Goal: Transaction & Acquisition: Subscribe to service/newsletter

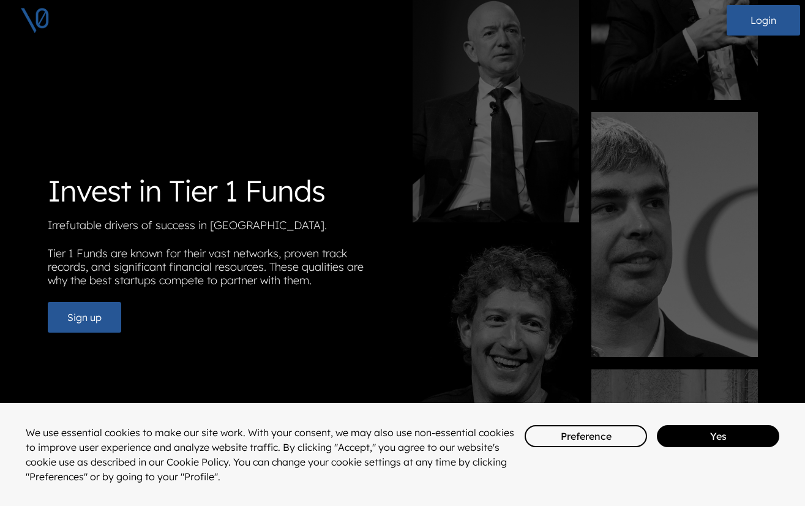
click at [711, 444] on button "Yes" at bounding box center [718, 436] width 122 height 22
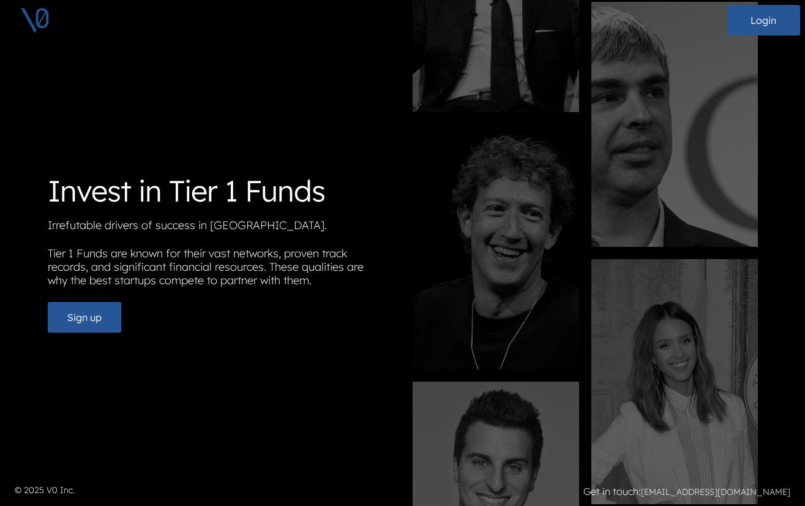
click at [195, 255] on p "Tier 1 Funds are known for their vast networks, proven track records, and signi…" at bounding box center [220, 269] width 345 height 45
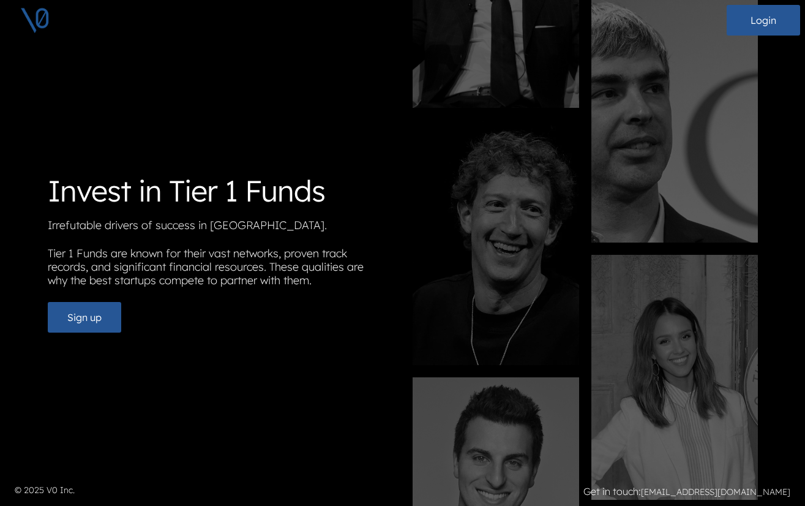
click at [196, 257] on p "Tier 1 Funds are known for their vast networks, proven track records, and signi…" at bounding box center [220, 269] width 345 height 45
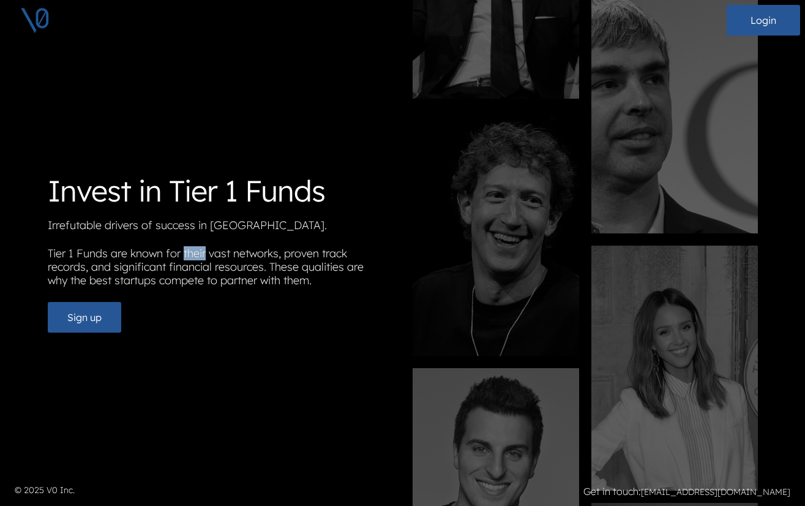
click at [196, 257] on p "Tier 1 Funds are known for their vast networks, proven track records, and signi…" at bounding box center [220, 269] width 345 height 45
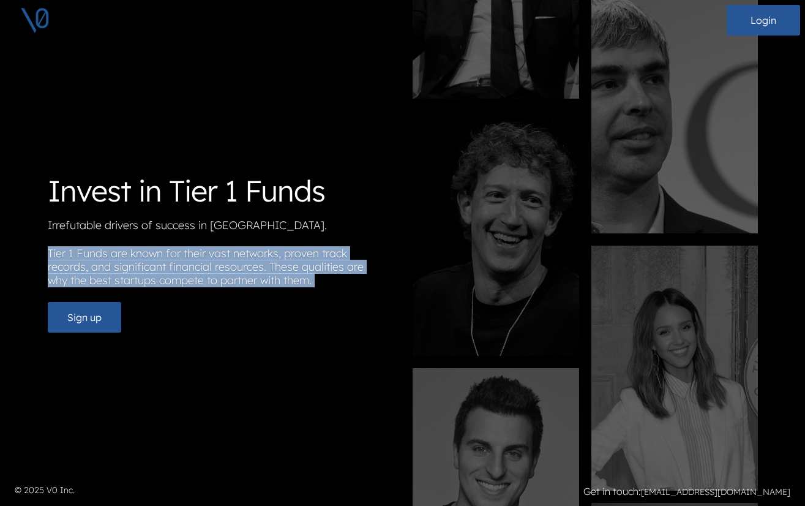
click at [196, 257] on p "Tier 1 Funds are known for their vast networks, proven track records, and signi…" at bounding box center [220, 269] width 345 height 45
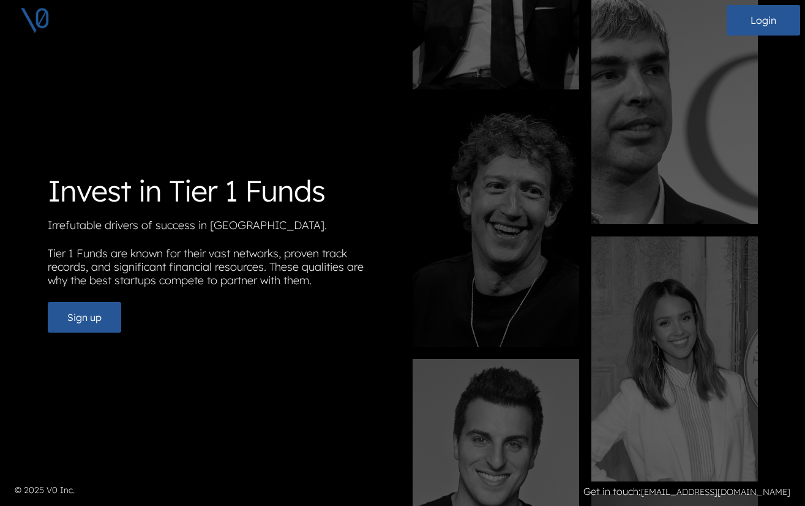
drag, startPoint x: 310, startPoint y: 314, endPoint x: 94, endPoint y: 294, distance: 217.1
click at [307, 314] on div "Sign up" at bounding box center [220, 317] width 345 height 31
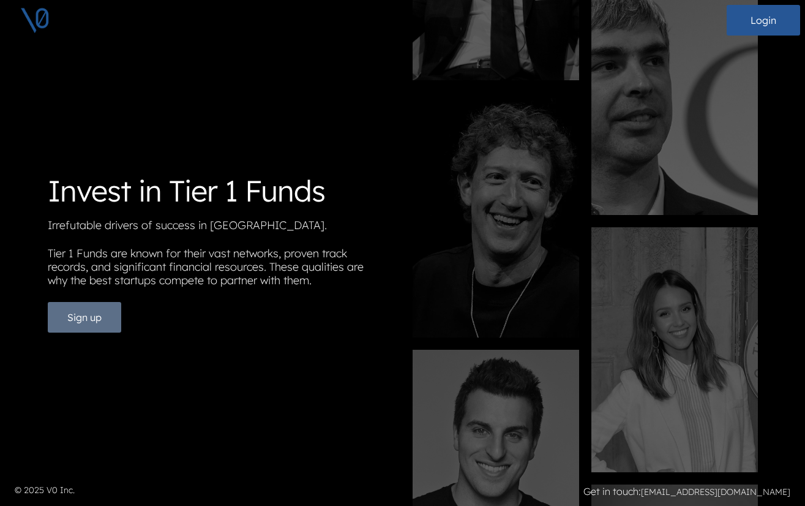
drag, startPoint x: 80, startPoint y: 321, endPoint x: 86, endPoint y: 324, distance: 7.4
click at [80, 321] on button "Sign up" at bounding box center [84, 317] width 73 height 31
